Goal: Task Accomplishment & Management: Use online tool/utility

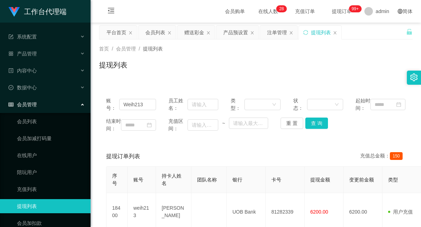
click at [231, 35] on div "产品预设置" at bounding box center [235, 32] width 25 height 13
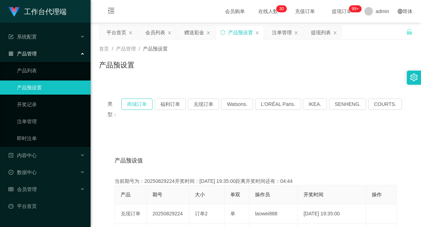
click at [143, 104] on button "商城订单" at bounding box center [136, 104] width 31 height 11
click at [191, 30] on div "赠送彩金" at bounding box center [194, 32] width 20 height 13
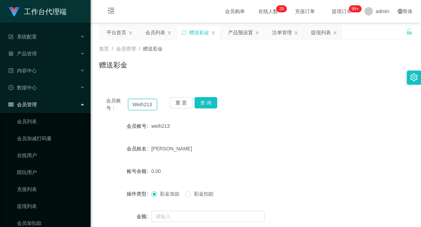
click at [140, 104] on input "Weih213" at bounding box center [142, 104] width 29 height 11
paste input "83042665"
type input "83042665"
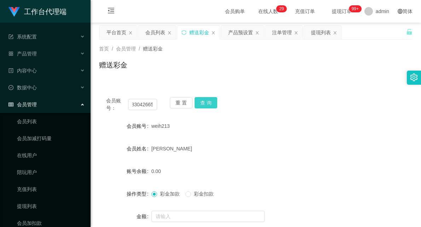
scroll to position [0, 0]
click at [206, 99] on button "查 询" at bounding box center [206, 102] width 23 height 11
click at [237, 34] on div "产品预设置" at bounding box center [240, 32] width 25 height 13
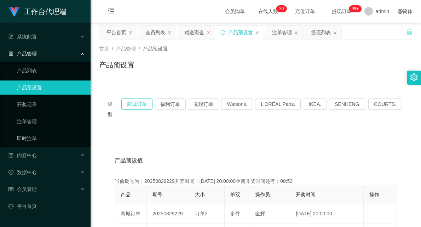
click at [146, 104] on button "商城订单" at bounding box center [136, 104] width 31 height 11
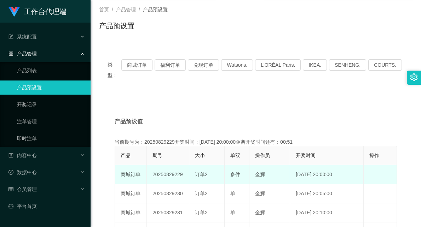
drag, startPoint x: 172, startPoint y: 164, endPoint x: 183, endPoint y: 163, distance: 10.3
click at [183, 166] on td "20250829229" at bounding box center [168, 175] width 42 height 19
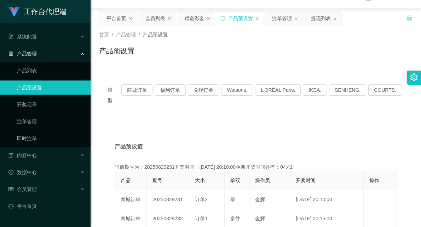
scroll to position [0, 0]
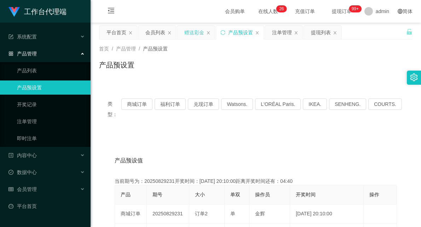
click at [186, 29] on div "赠送彩金" at bounding box center [194, 32] width 20 height 13
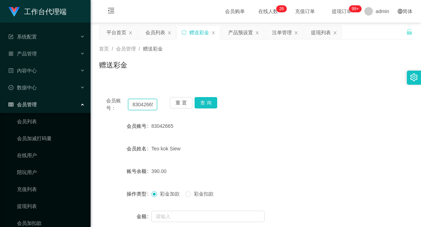
click at [139, 106] on input "83042665" at bounding box center [142, 104] width 29 height 11
paste input "5166"
type input "5166"
click at [204, 100] on button "查 询" at bounding box center [206, 102] width 23 height 11
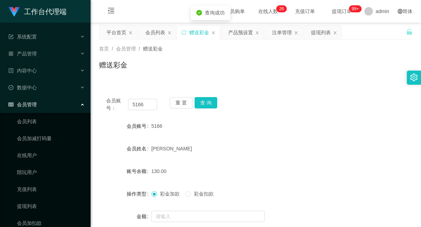
drag, startPoint x: 306, startPoint y: 89, endPoint x: 325, endPoint y: 74, distance: 25.1
click at [308, 90] on div "会员账号： 5166 重 置 查 询 会员账号 5166 会员姓名 [PERSON_NAME] cai 账号余额 130.00 操作类型 彩金加款 彩金扣款 …" at bounding box center [255, 172] width 313 height 180
